Goal: Transaction & Acquisition: Book appointment/travel/reservation

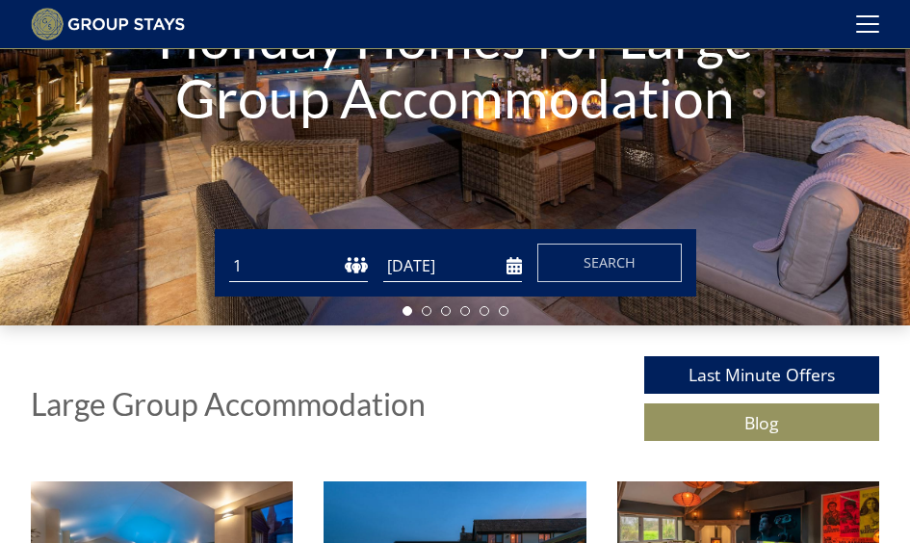
scroll to position [334, 0]
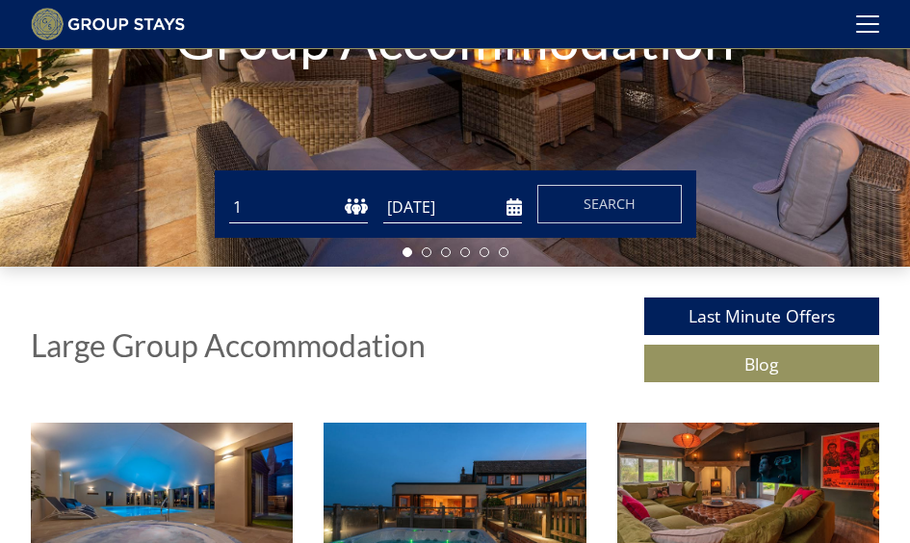
click at [339, 223] on select "1 2 3 4 5 6 7 8 9 10 11 12 13 14 15 16 17 18 19 20 21 22 23 24 25 26 27 28 29 3…" at bounding box center [298, 208] width 139 height 32
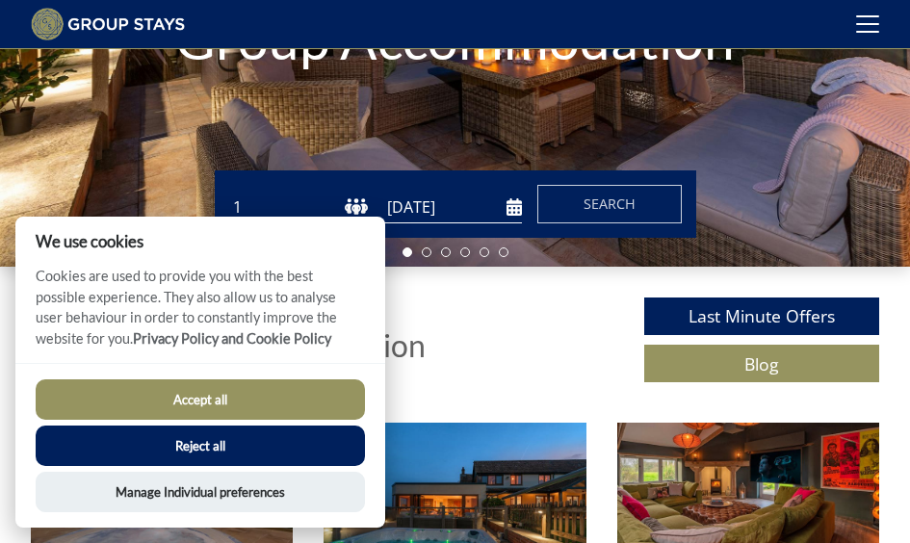
click at [287, 392] on button "Accept all" at bounding box center [200, 399] width 329 height 40
checkbox input "true"
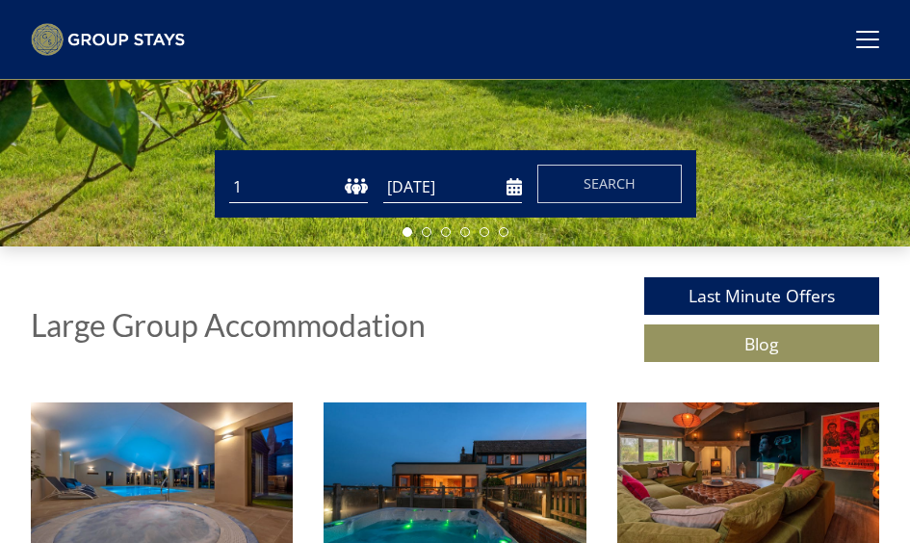
click at [305, 203] on select "1 2 3 4 5 6 7 8 9 10 11 12 13 14 15 16 17 18 19 20 21 22 23 24 25 26 27 28 29 3…" at bounding box center [298, 187] width 139 height 32
select select "12"
click at [229, 203] on select "1 2 3 4 5 6 7 8 9 10 11 12 13 14 15 16 17 18 19 20 21 22 23 24 25 26 27 28 29 3…" at bounding box center [298, 187] width 139 height 32
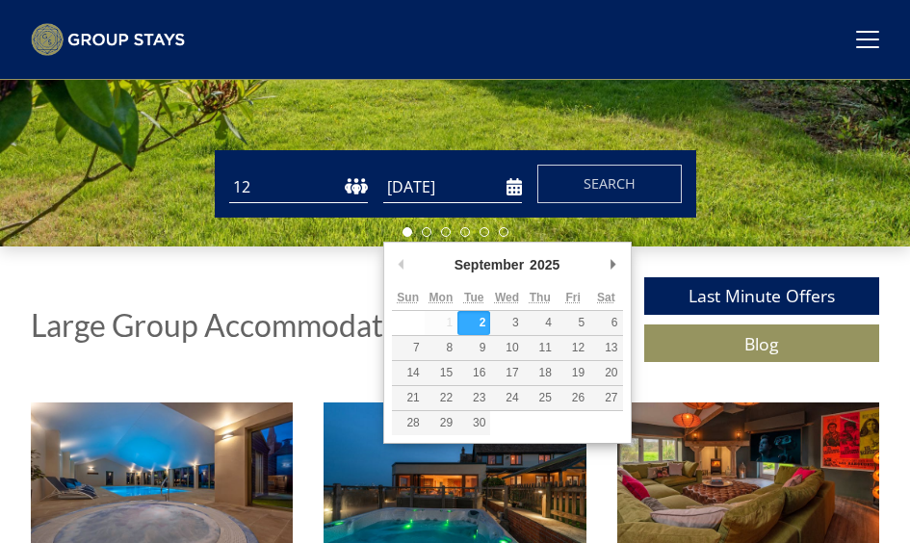
click at [488, 203] on input "[DATE]" at bounding box center [452, 187] width 139 height 32
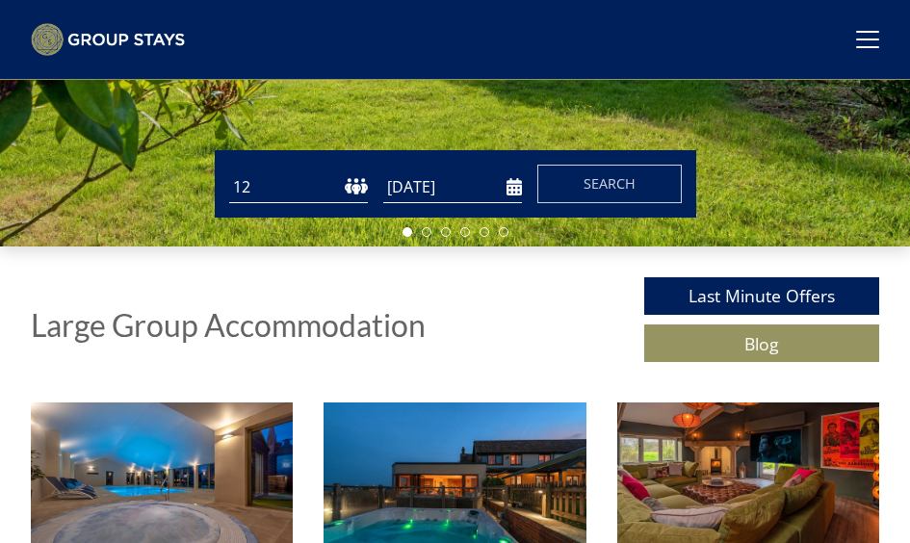
click at [467, 203] on input "[DATE]" at bounding box center [452, 187] width 139 height 32
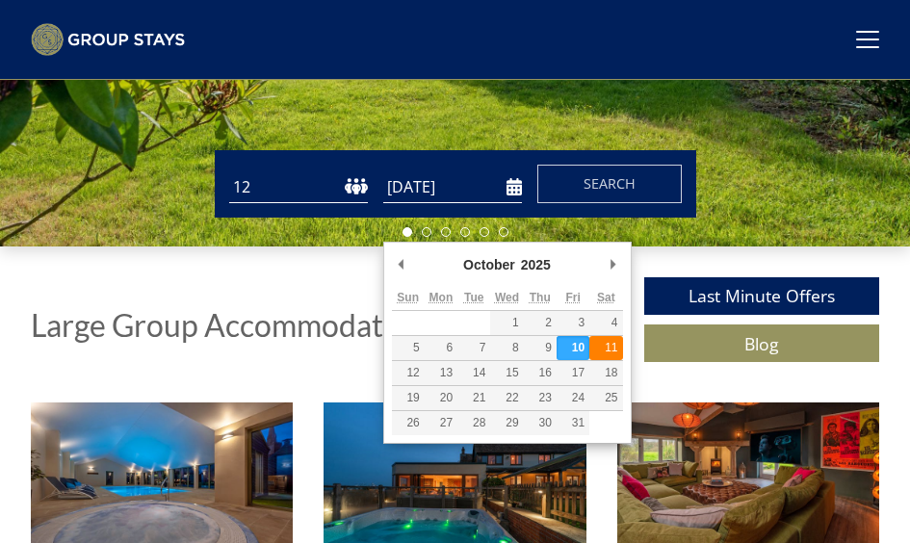
type input "[DATE]"
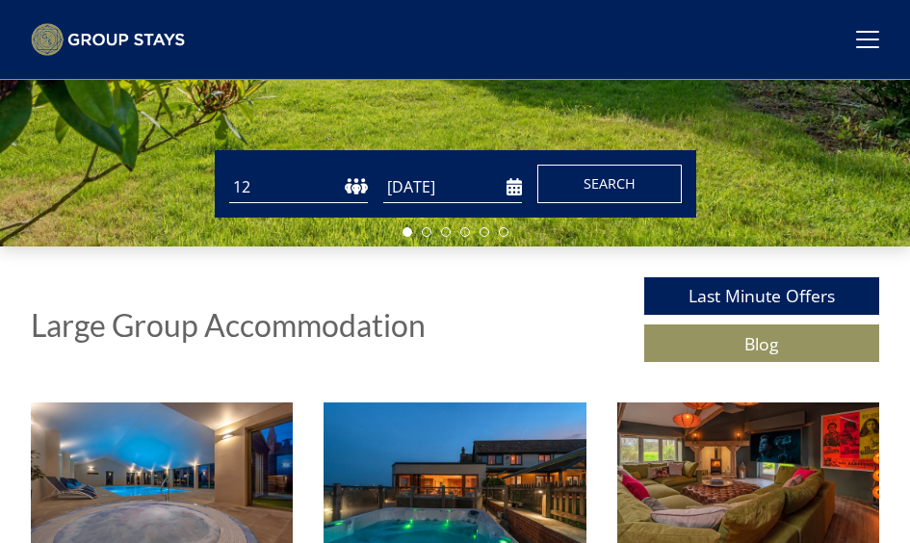
click at [574, 203] on button "Search" at bounding box center [609, 184] width 144 height 39
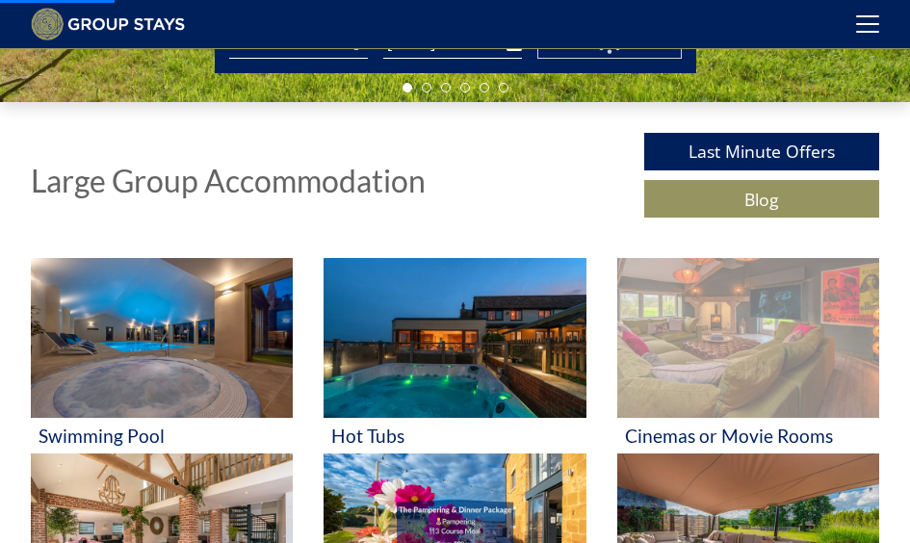
scroll to position [527, 0]
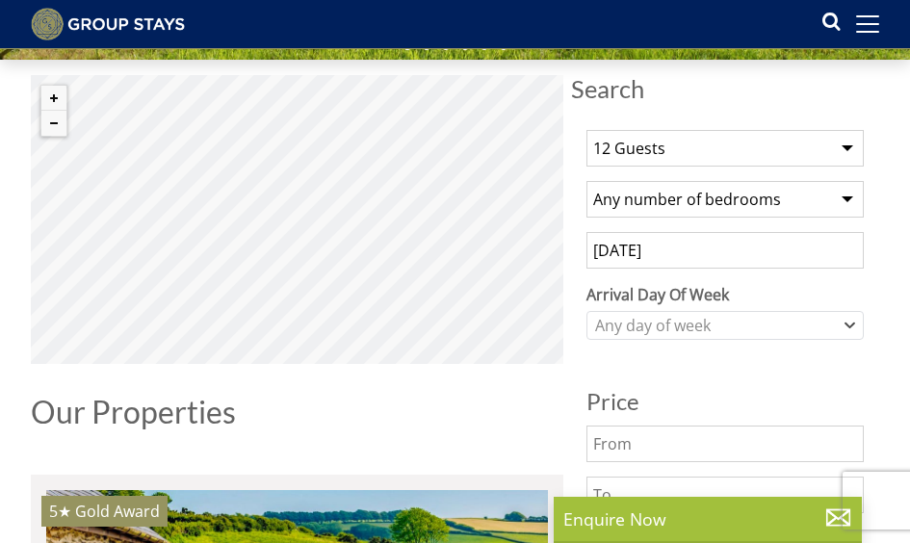
scroll to position [575, 0]
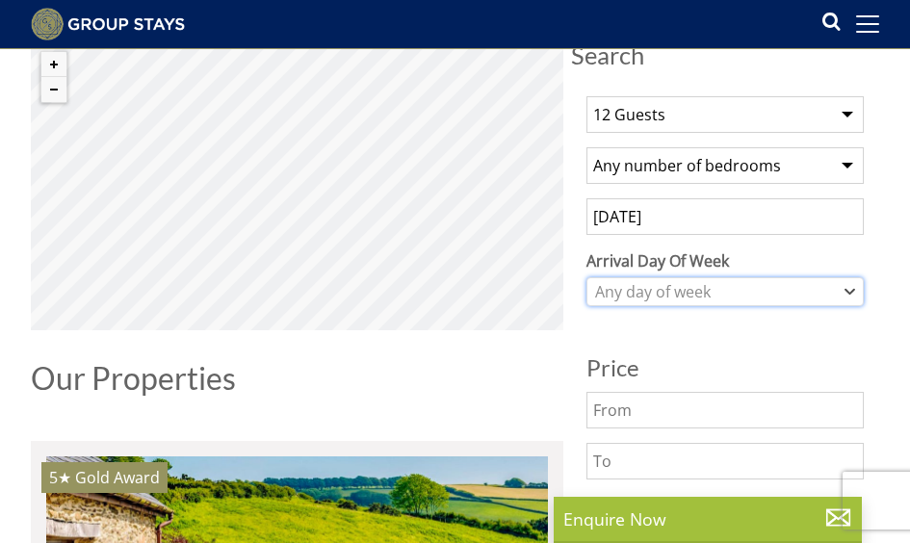
click at [669, 302] on div "Any day of week" at bounding box center [714, 291] width 249 height 21
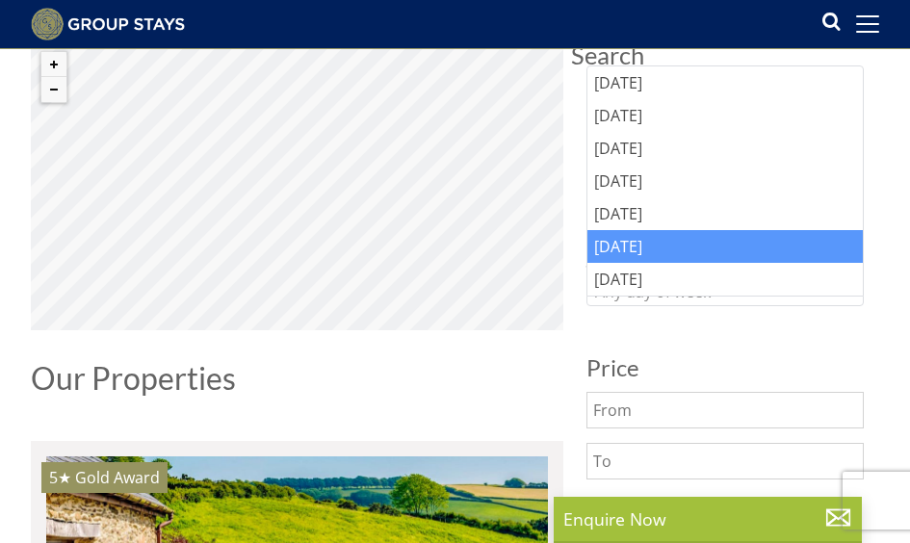
click at [644, 250] on div "[DATE]" at bounding box center [724, 246] width 275 height 33
click at [655, 306] on div "[DATE]" at bounding box center [724, 291] width 277 height 29
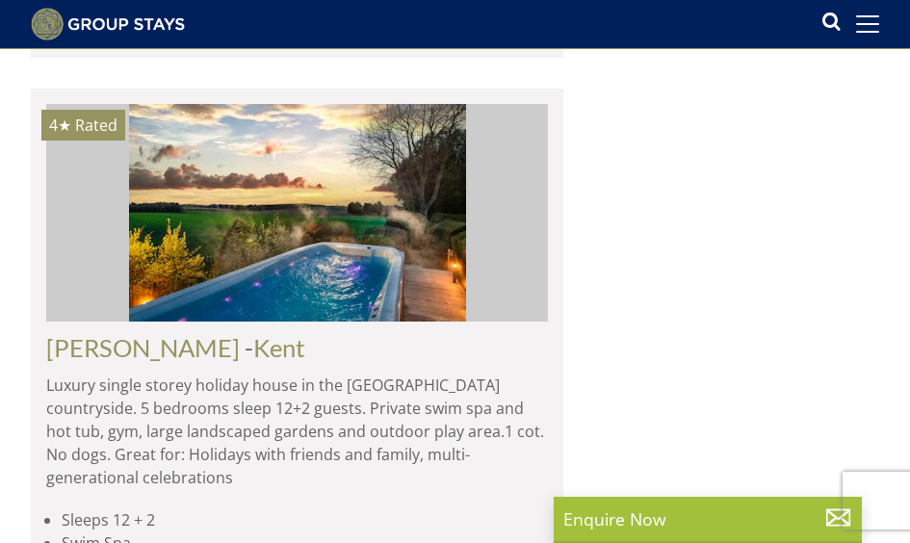
scroll to position [7122, 0]
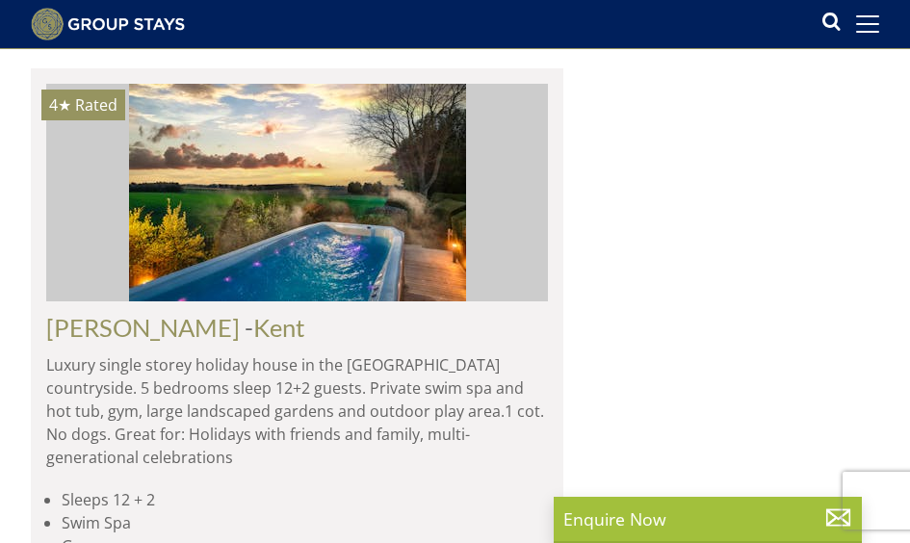
select select "12"
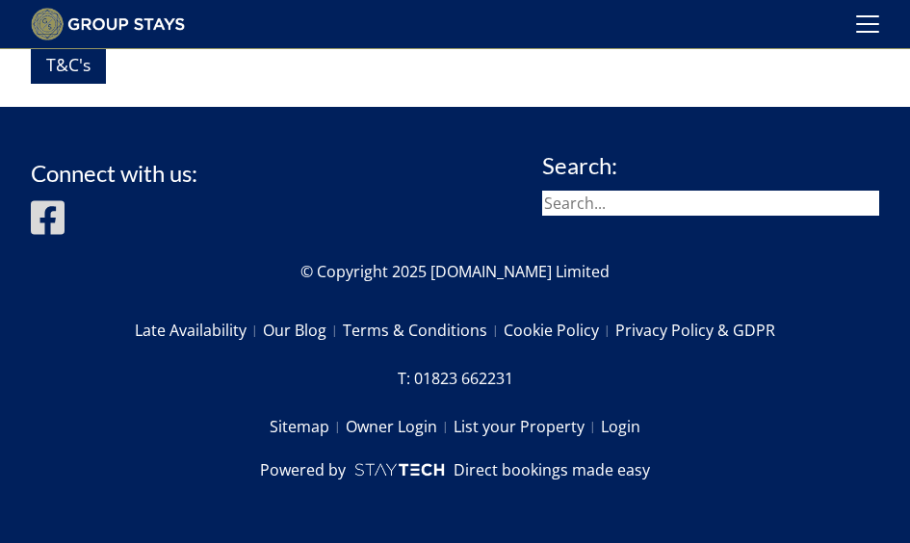
scroll to position [527, 0]
